Goal: Check status: Check status

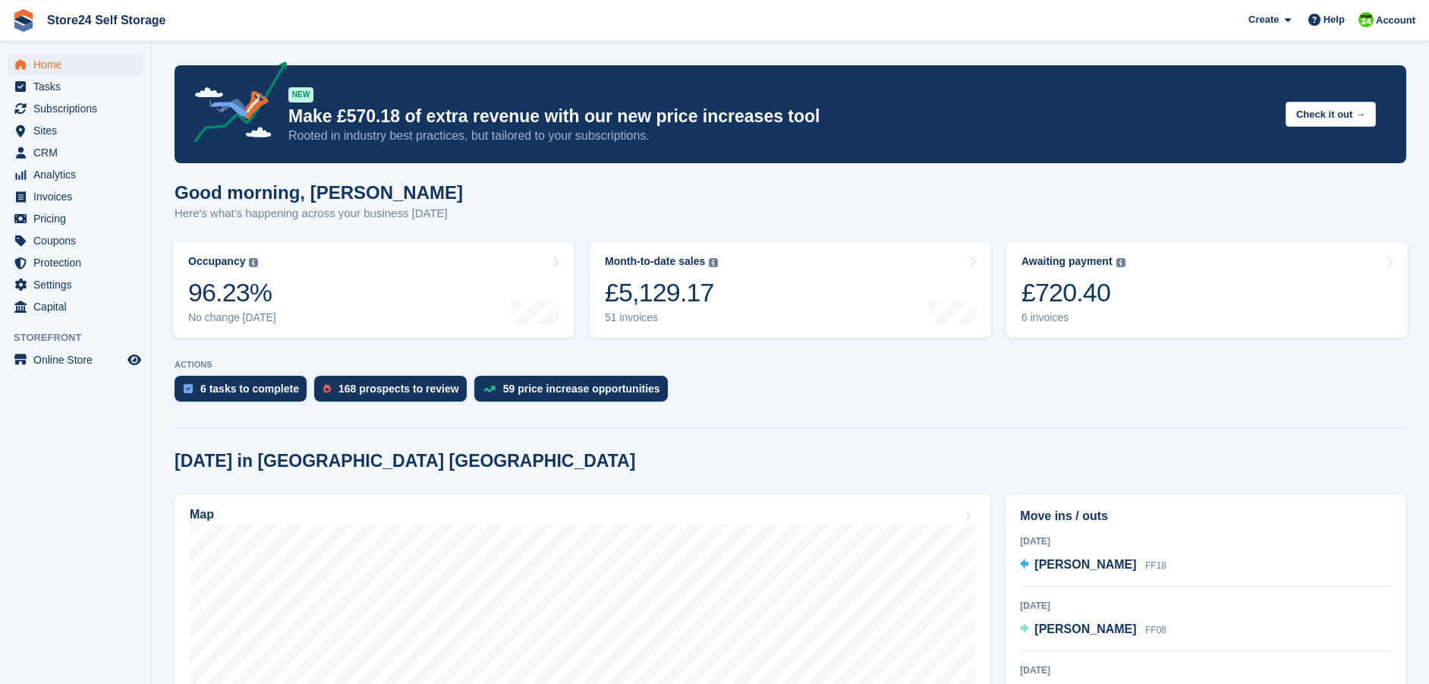
scroll to position [152, 0]
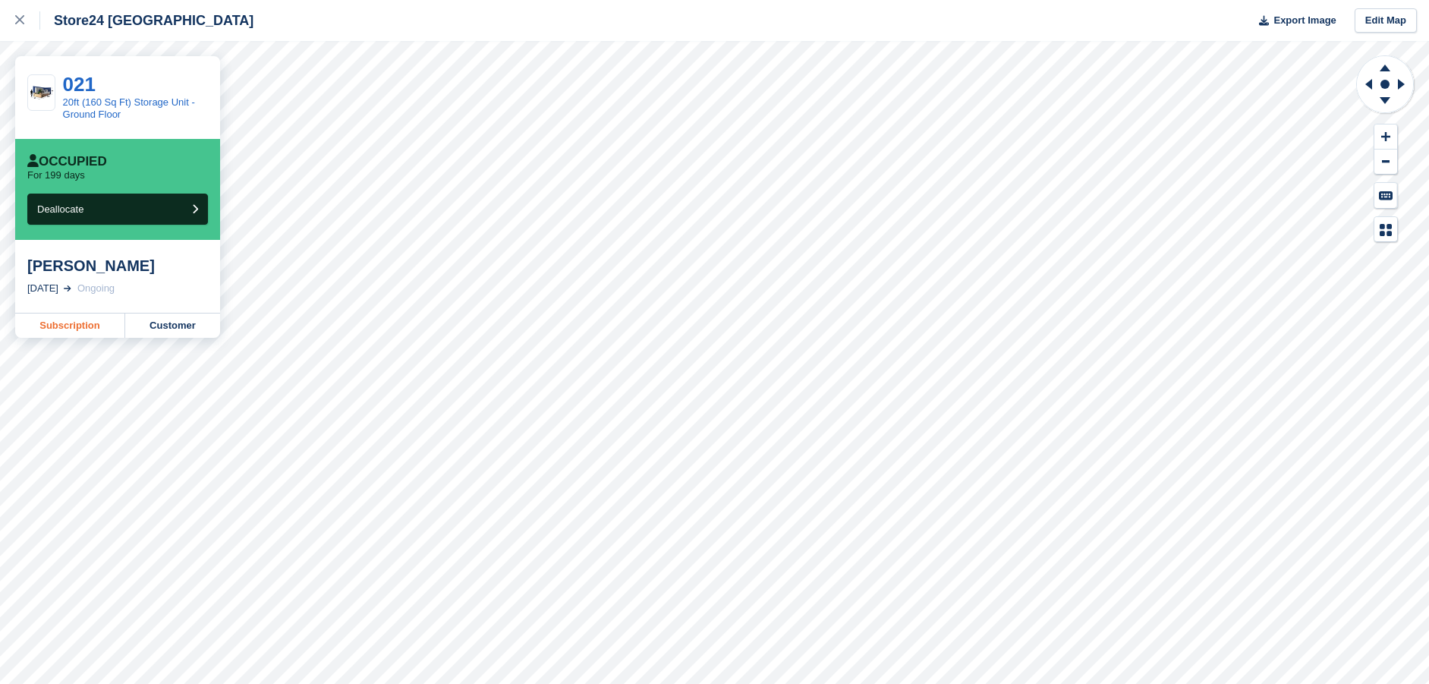
click at [74, 325] on link "Subscription" at bounding box center [70, 325] width 110 height 24
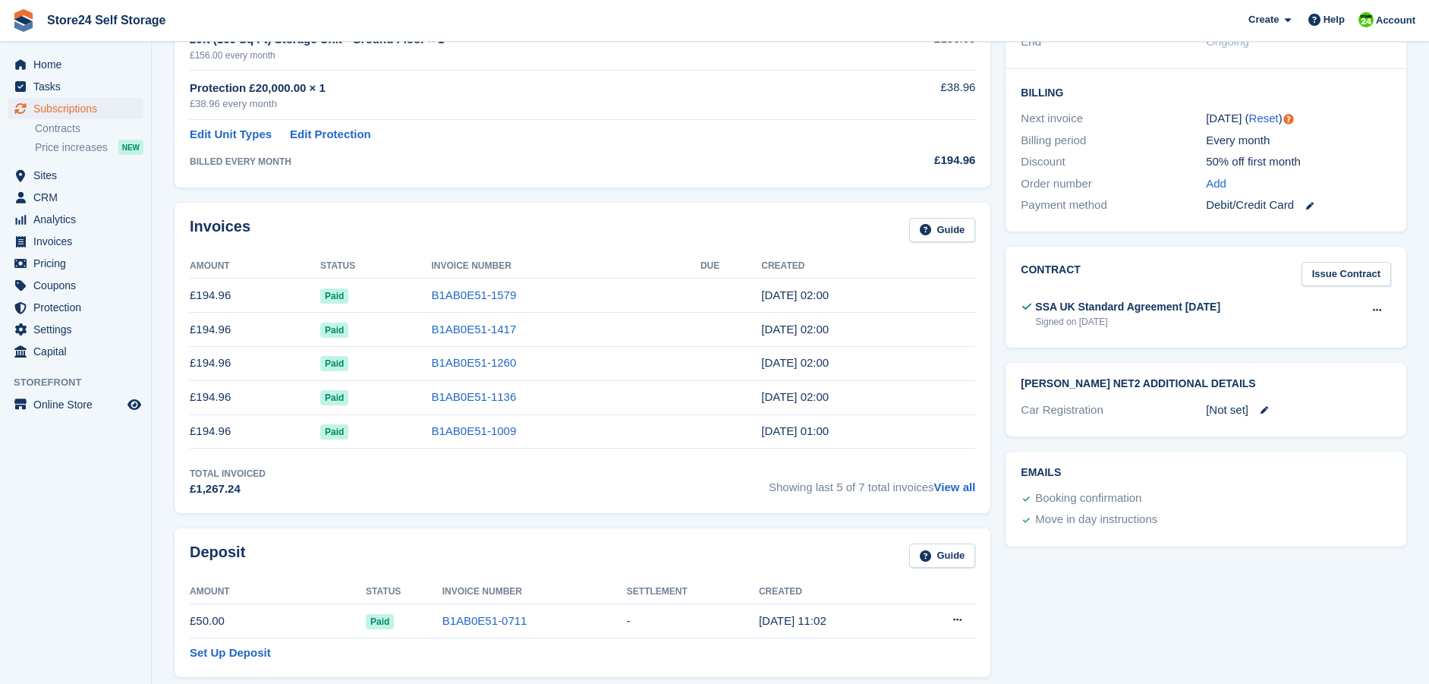
scroll to position [379, 0]
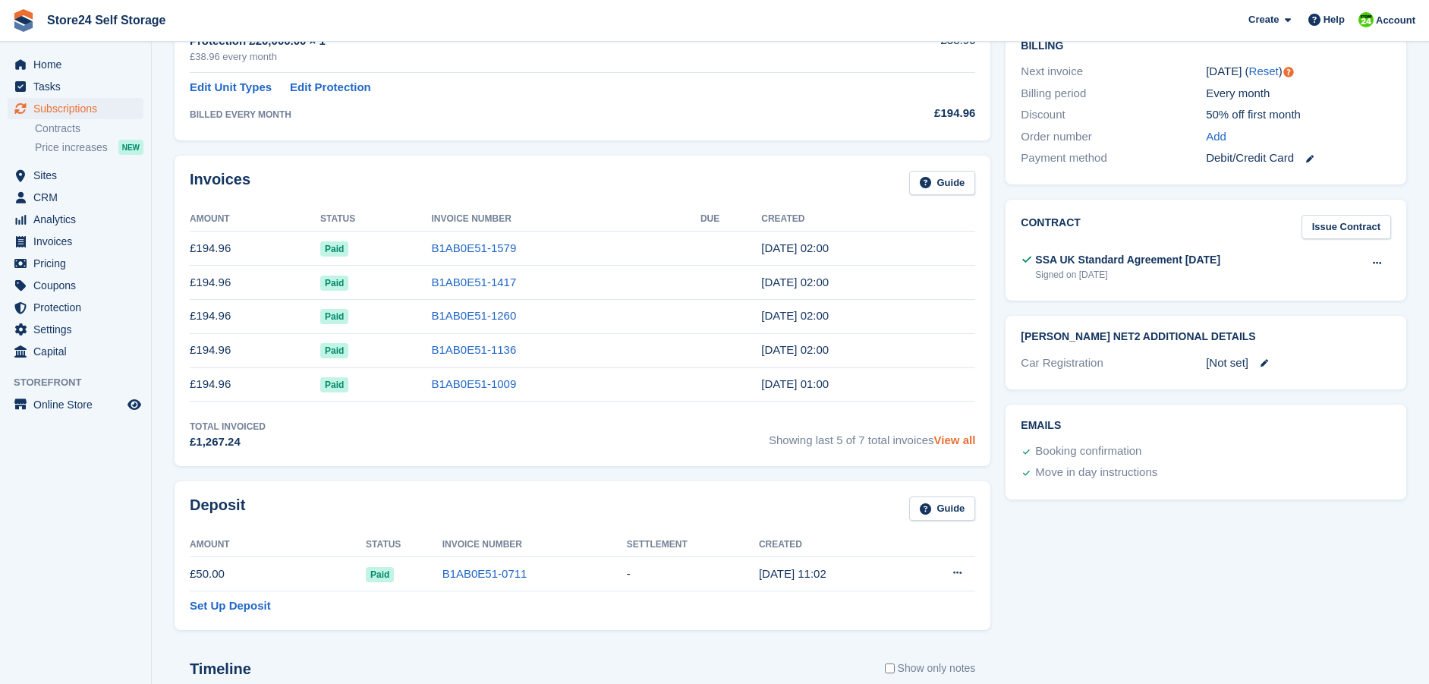
click at [945, 443] on link "View all" at bounding box center [955, 439] width 42 height 13
